Goal: Task Accomplishment & Management: Manage account settings

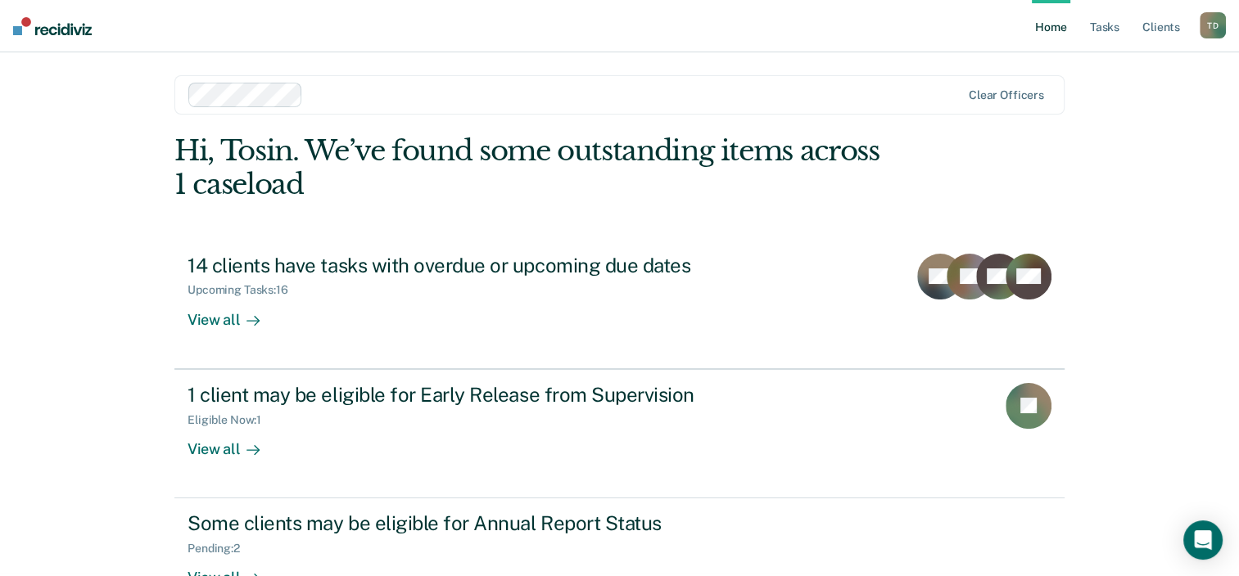
scroll to position [53, 0]
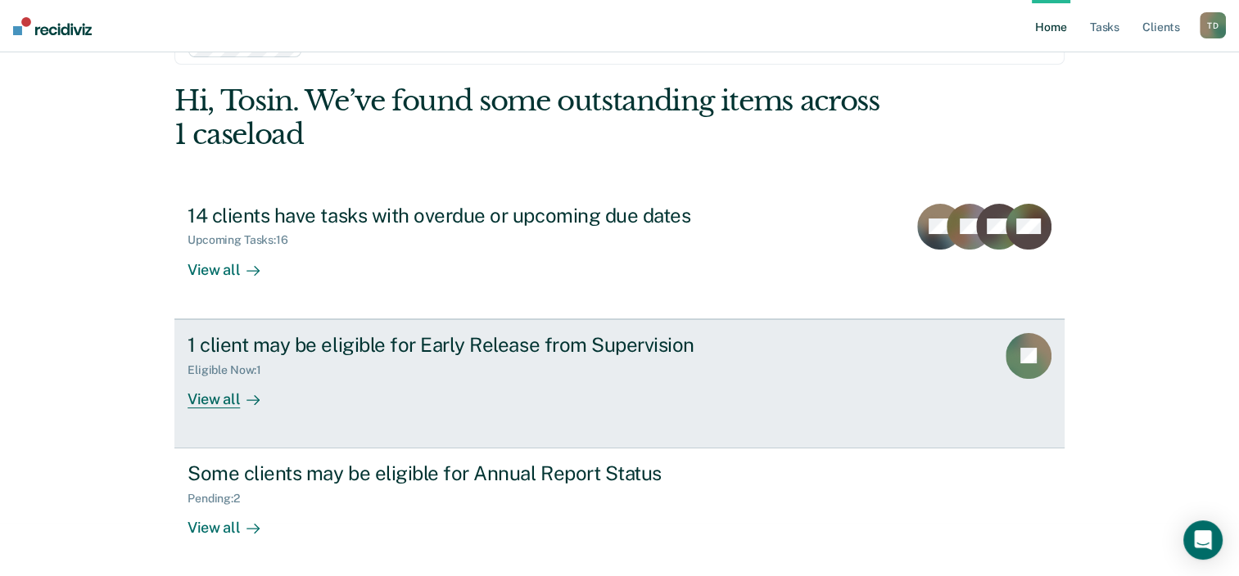
click at [220, 393] on div "View all" at bounding box center [233, 393] width 92 height 32
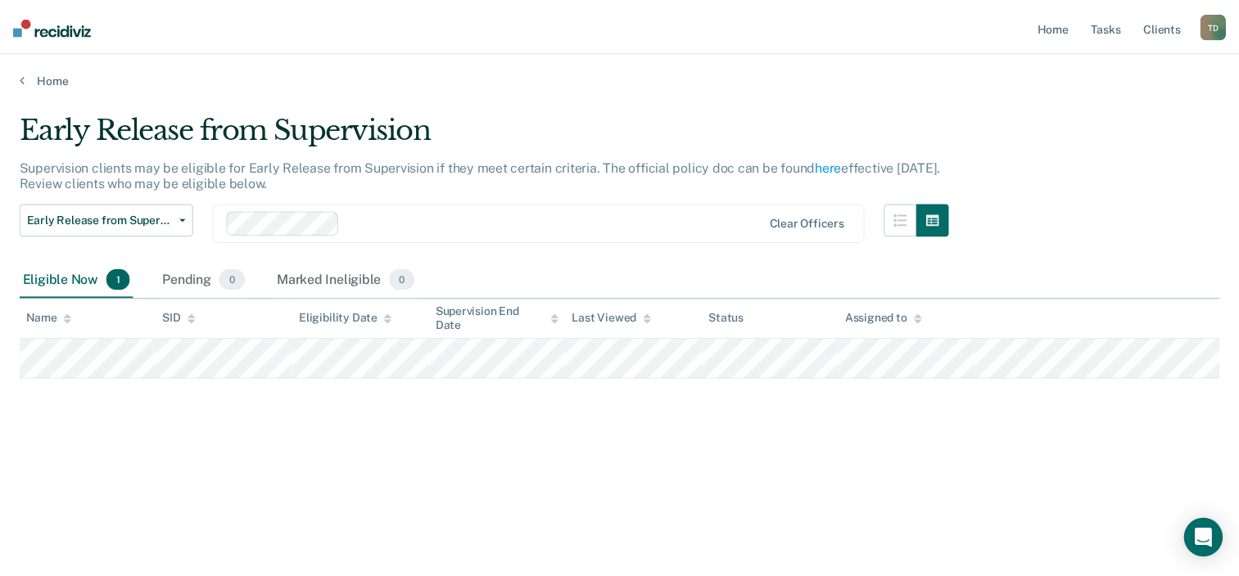
scroll to position [53, 0]
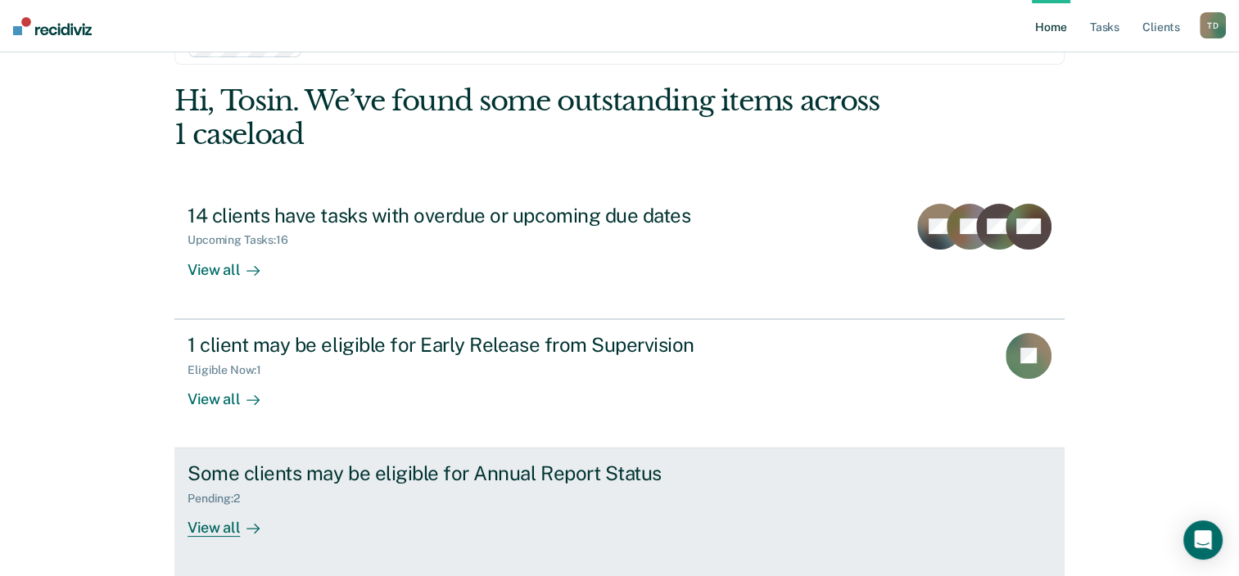
click at [226, 525] on div "View all" at bounding box center [233, 522] width 92 height 32
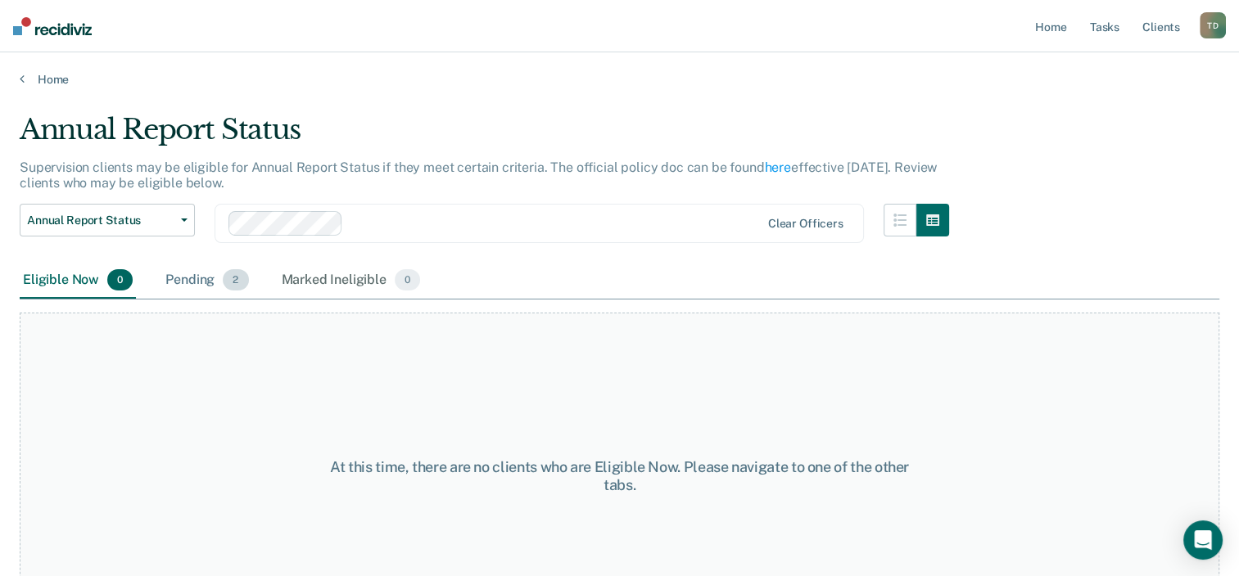
click at [196, 275] on div "Pending 2" at bounding box center [206, 281] width 89 height 36
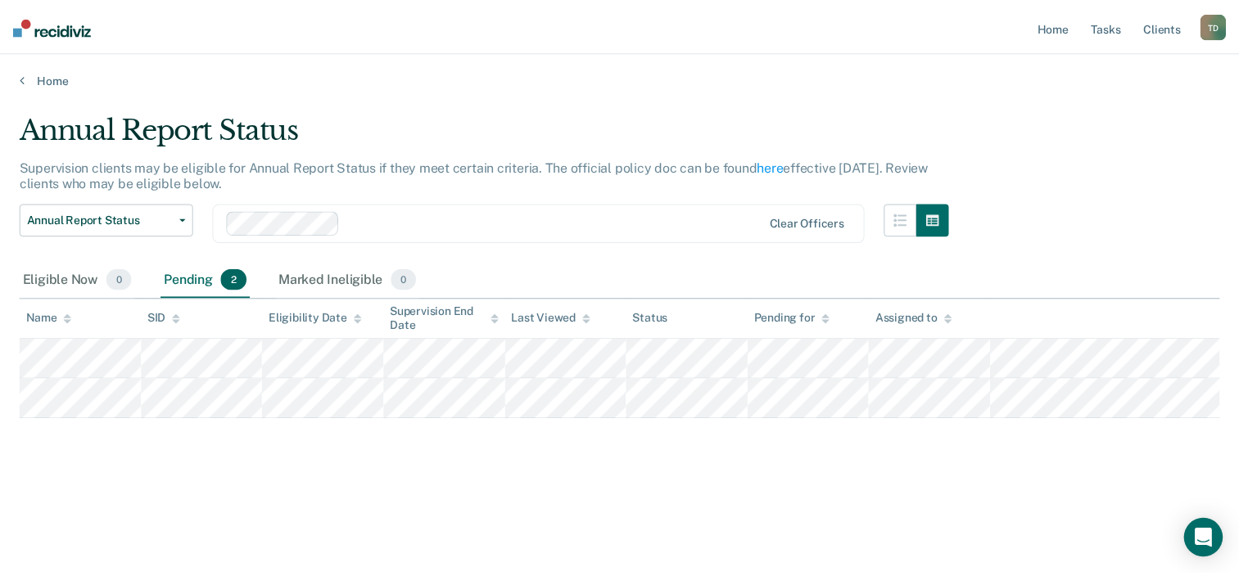
scroll to position [53, 0]
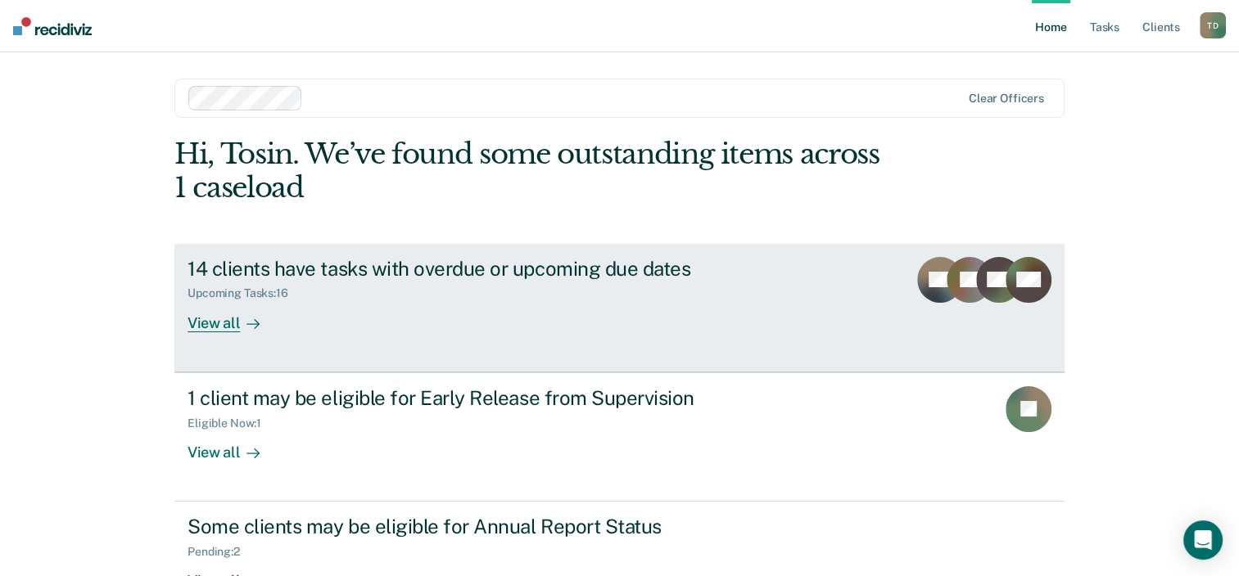
click at [227, 322] on div "View all" at bounding box center [233, 316] width 92 height 32
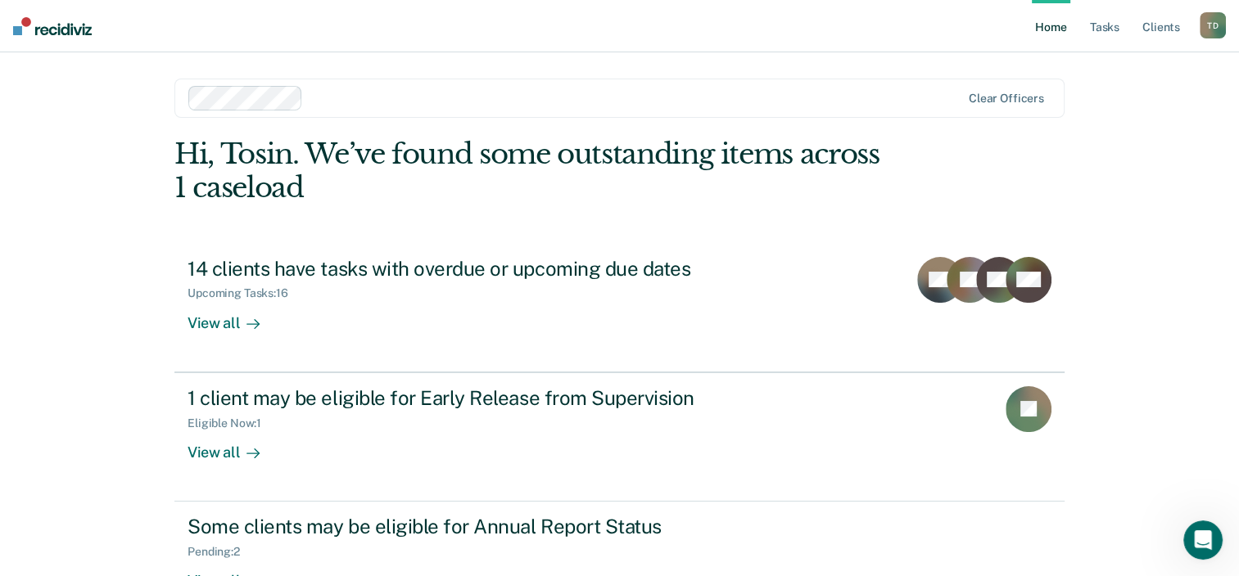
click at [1214, 19] on div "T D" at bounding box center [1212, 25] width 26 height 26
click at [1120, 103] on link "Log Out" at bounding box center [1147, 108] width 132 height 14
